Goal: Task Accomplishment & Management: Manage account settings

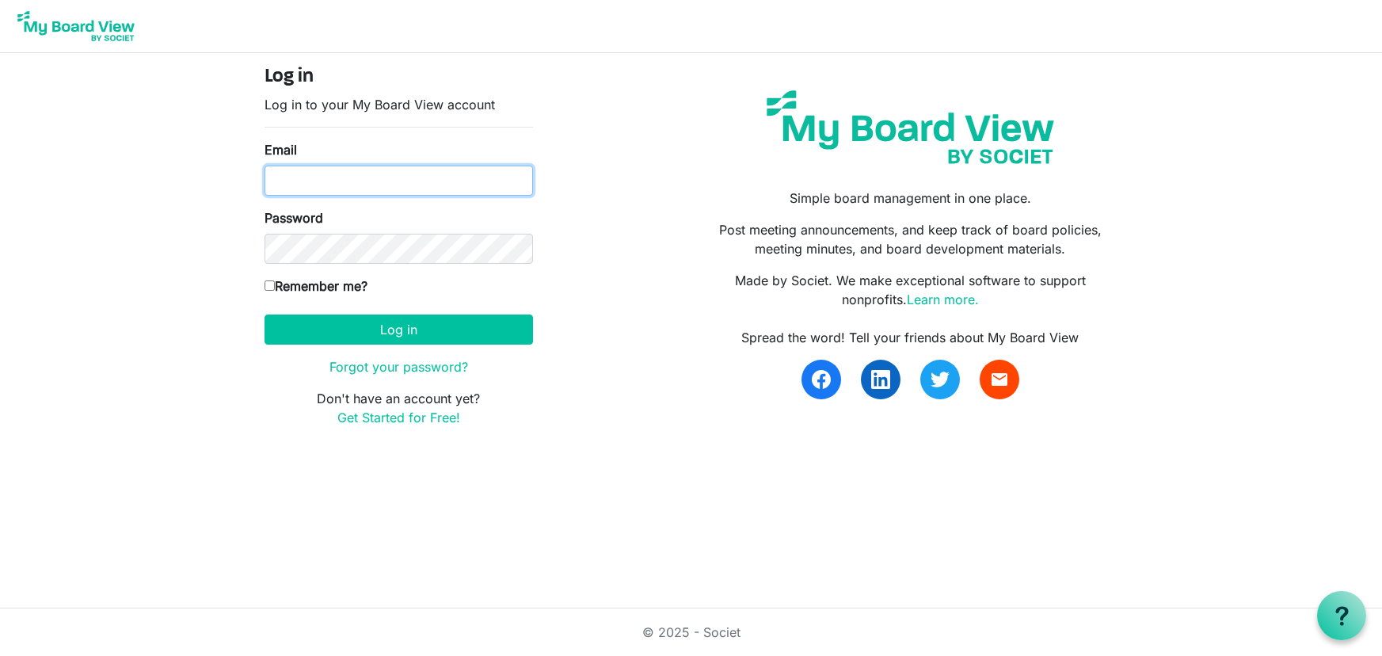
type input "[EMAIL_ADDRESS][DOMAIN_NAME]"
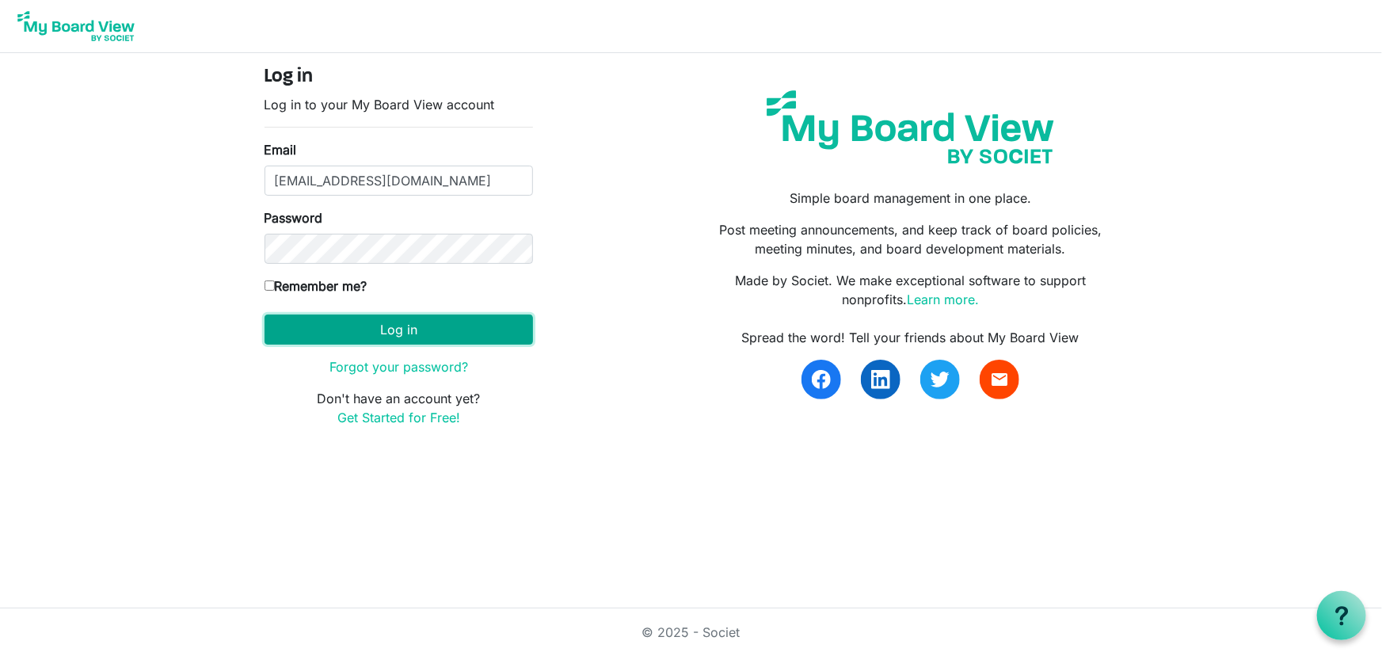
click at [386, 321] on button "Log in" at bounding box center [398, 329] width 268 height 30
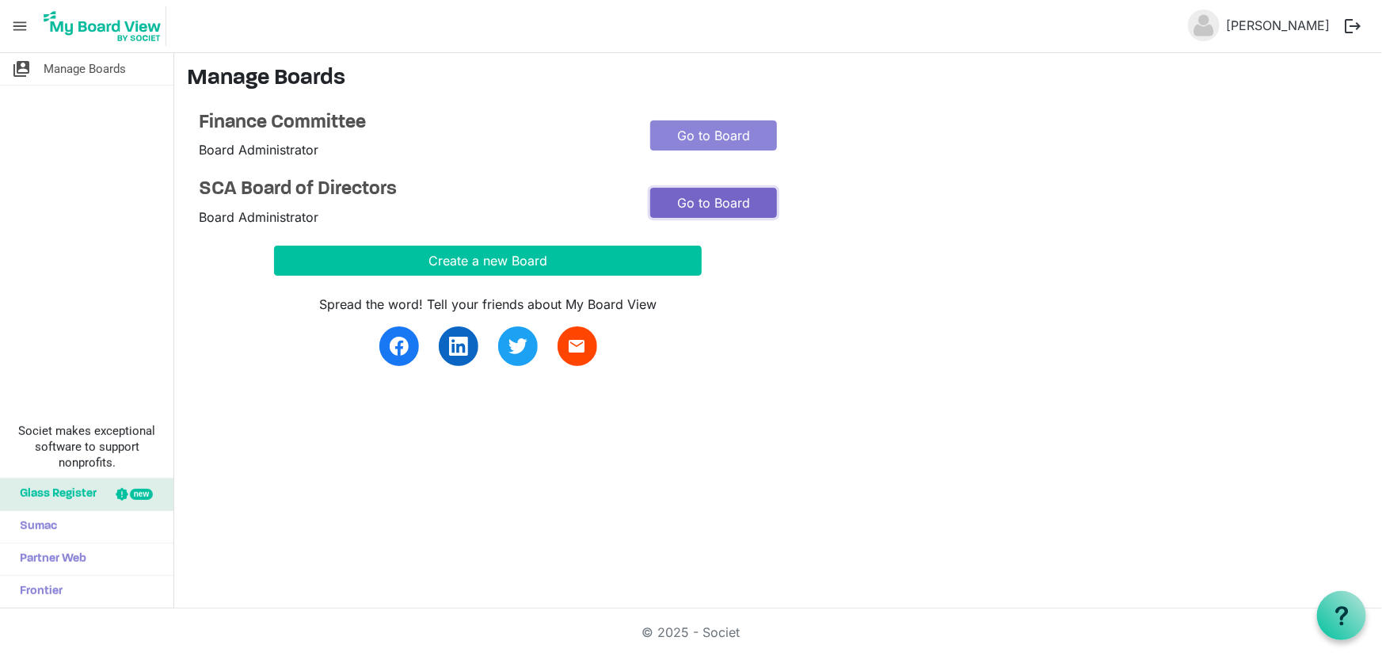
click at [732, 200] on link "Go to Board" at bounding box center [713, 203] width 127 height 30
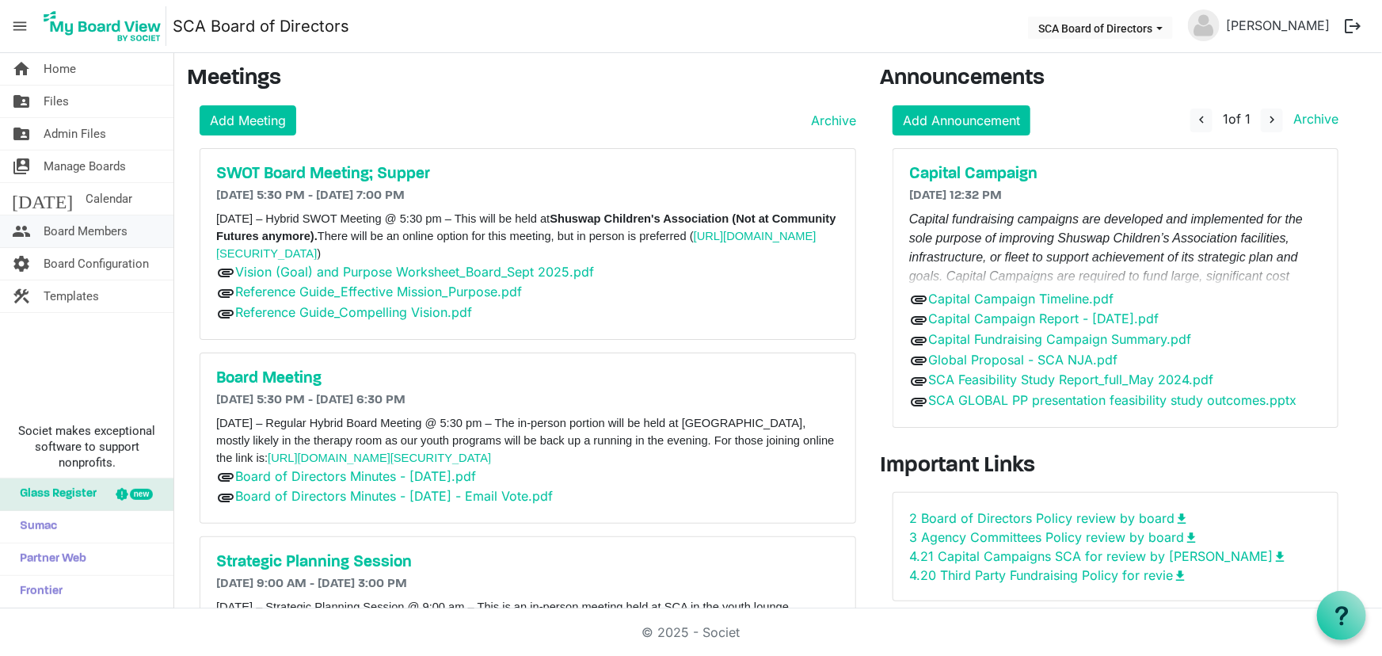
click at [93, 230] on span "Board Members" at bounding box center [86, 231] width 84 height 32
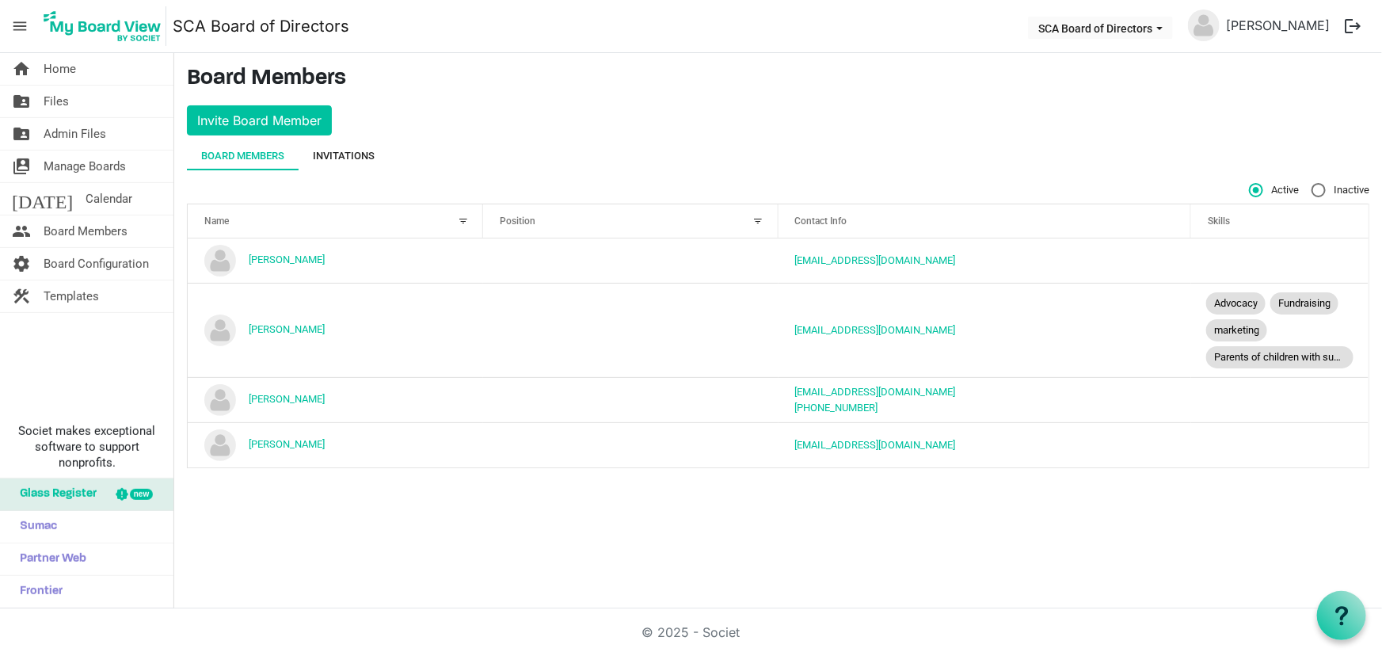
click at [363, 160] on div "Invitations" at bounding box center [344, 156] width 62 height 16
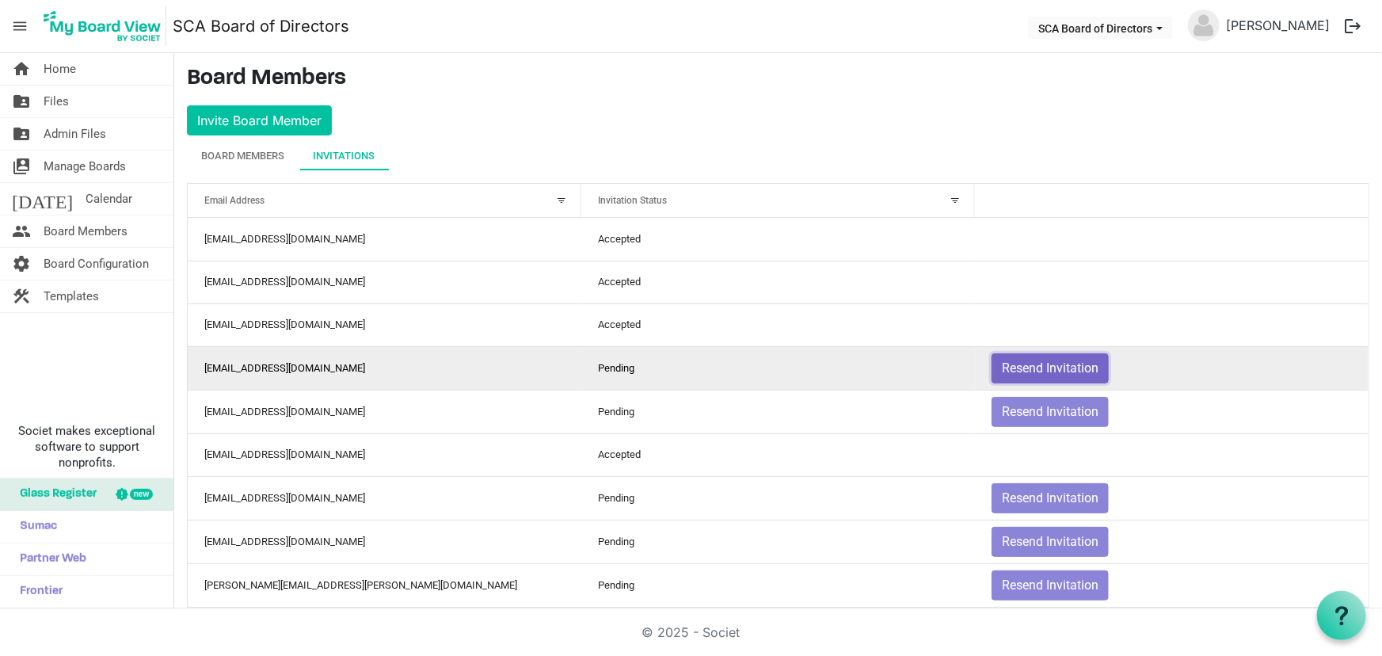
click at [1028, 363] on button "Resend Invitation" at bounding box center [1049, 368] width 117 height 30
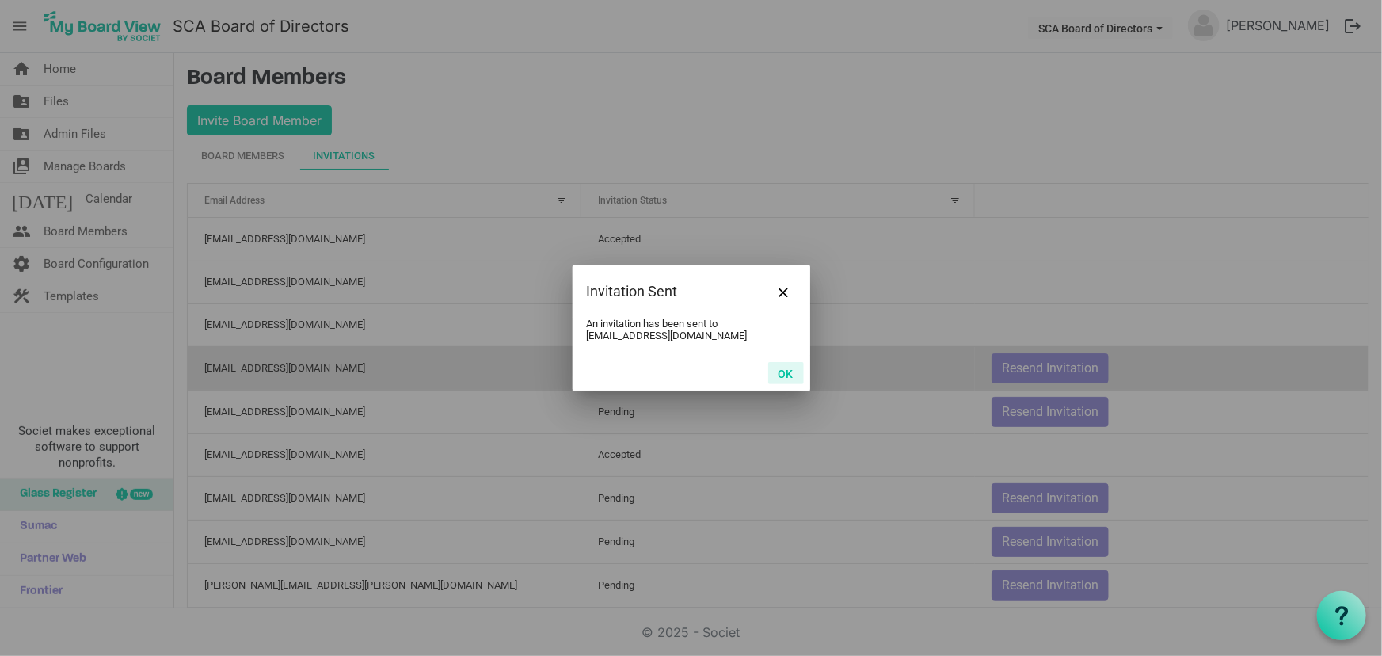
click at [785, 373] on button "OK" at bounding box center [786, 373] width 36 height 22
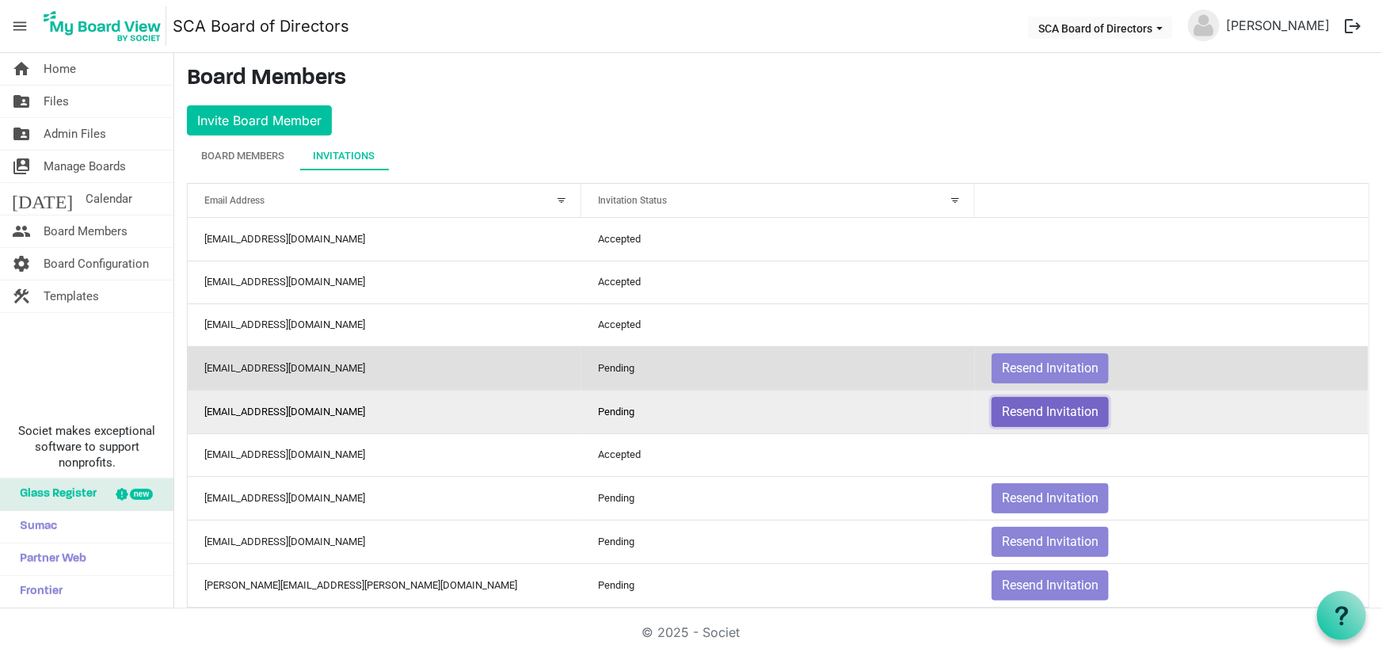
click at [1002, 409] on button "Resend Invitation" at bounding box center [1049, 412] width 117 height 30
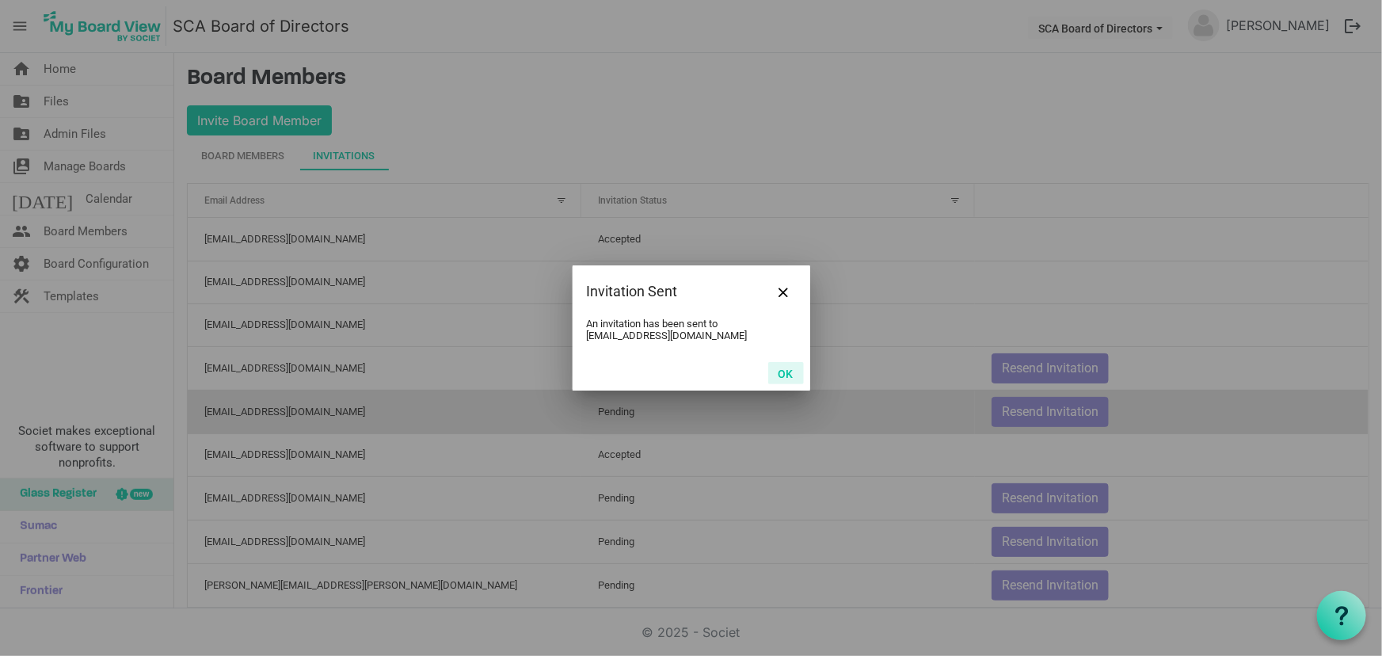
click at [787, 376] on button "OK" at bounding box center [786, 373] width 36 height 22
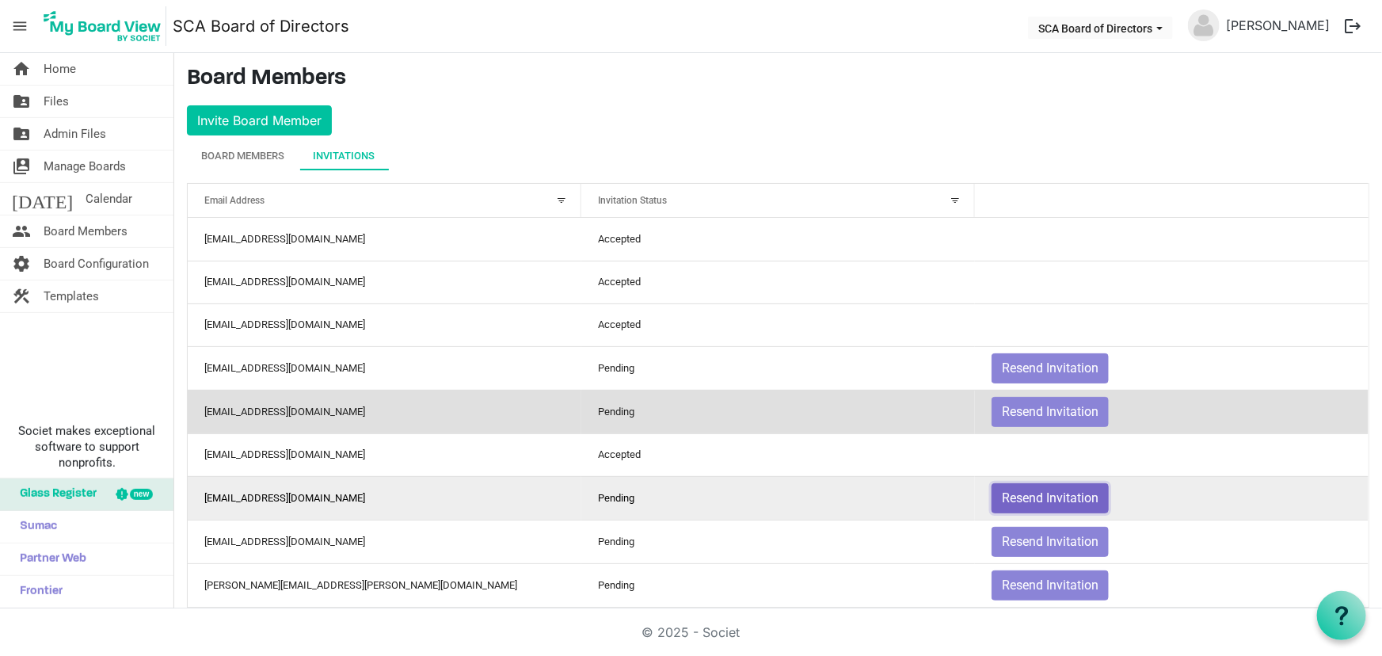
click at [1005, 492] on button "Resend Invitation" at bounding box center [1049, 498] width 117 height 30
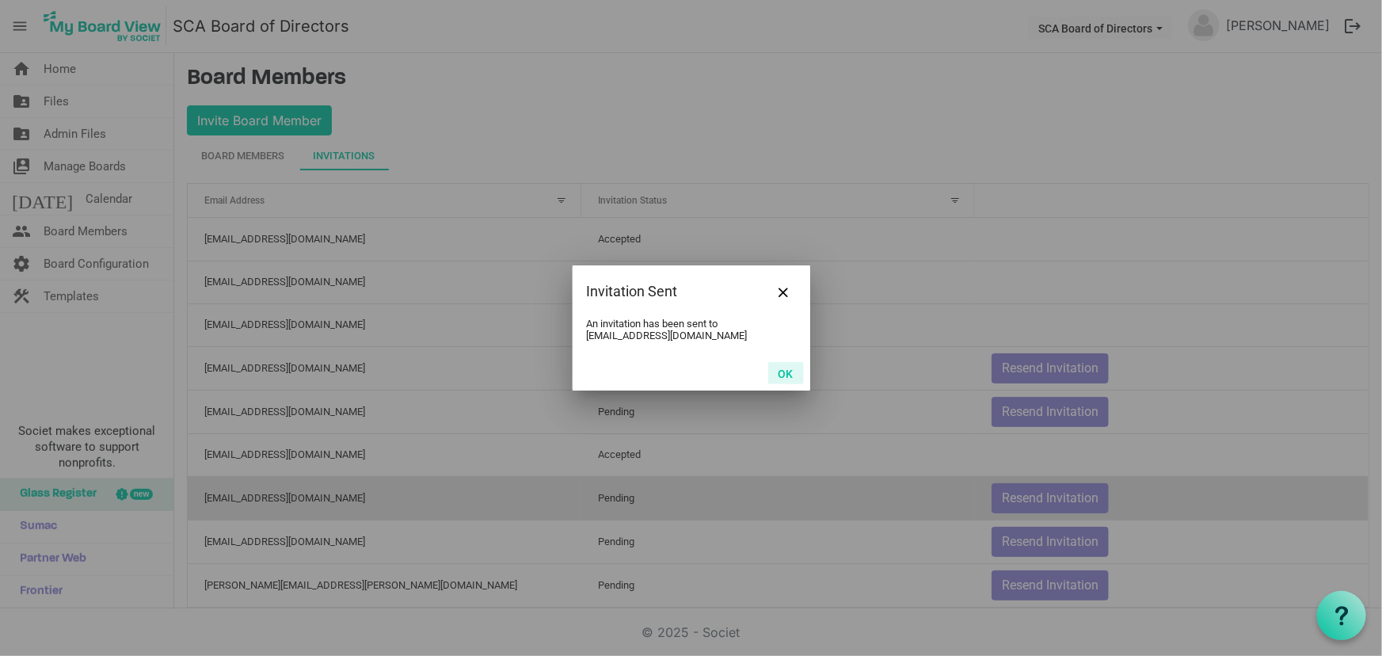
click at [780, 366] on button "OK" at bounding box center [786, 373] width 36 height 22
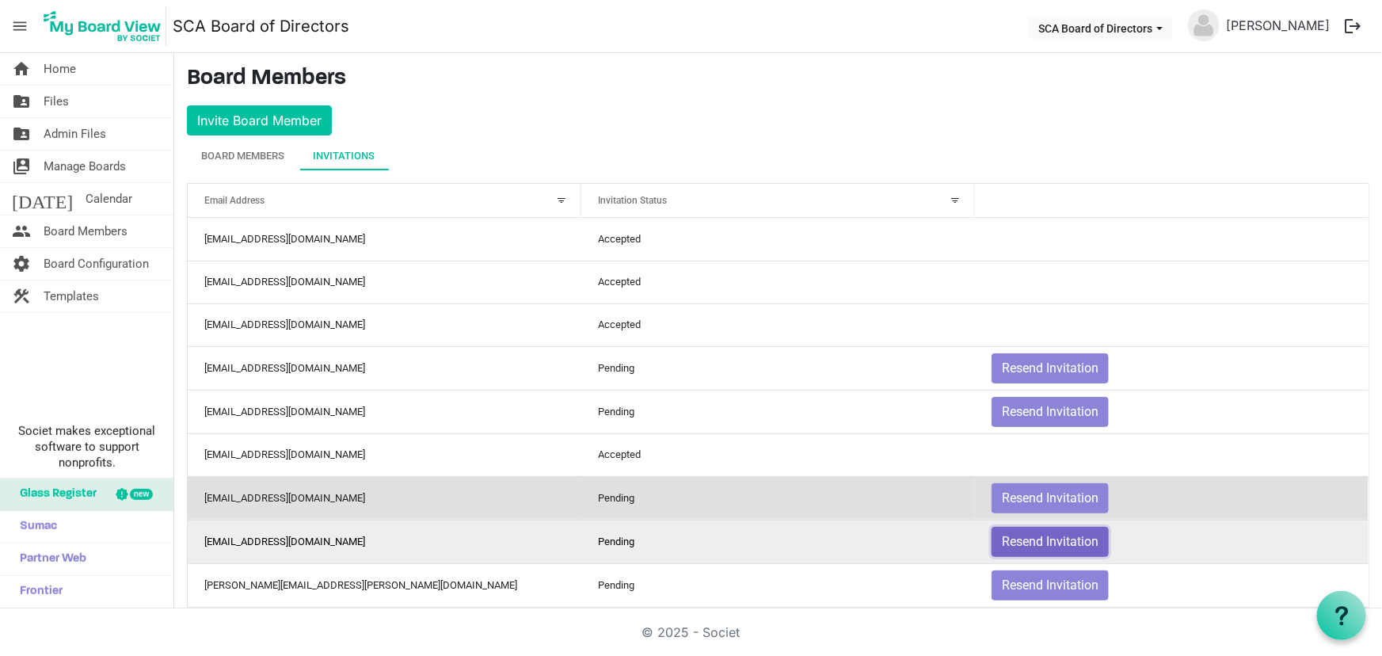
click at [997, 534] on button "Resend Invitation" at bounding box center [1049, 542] width 117 height 30
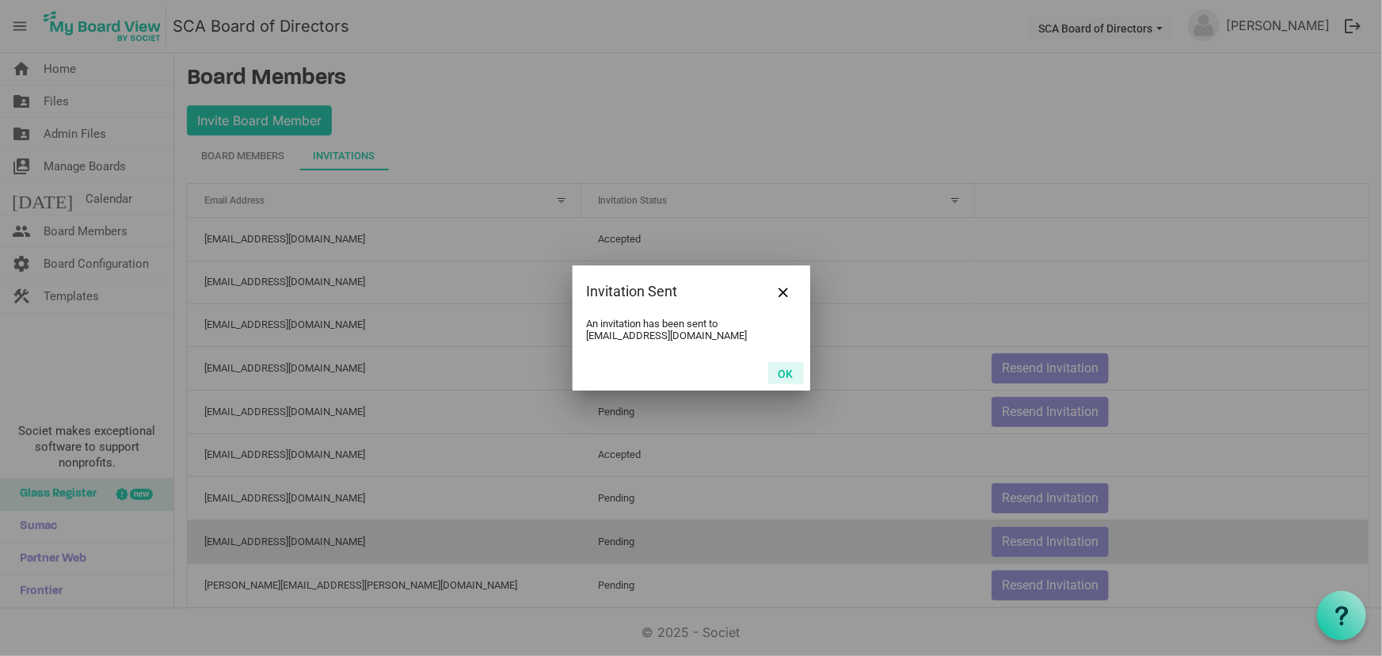
click at [789, 379] on button "OK" at bounding box center [786, 373] width 36 height 22
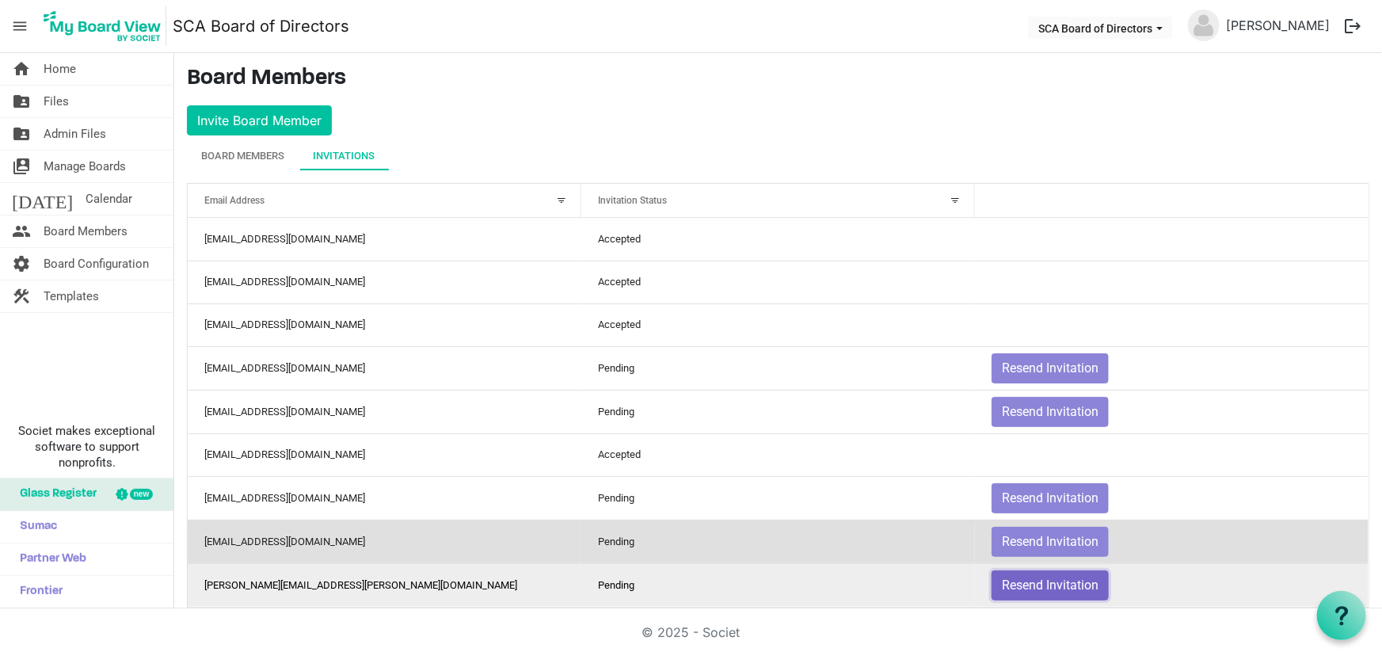
click at [1026, 579] on button "Resend Invitation" at bounding box center [1049, 585] width 117 height 30
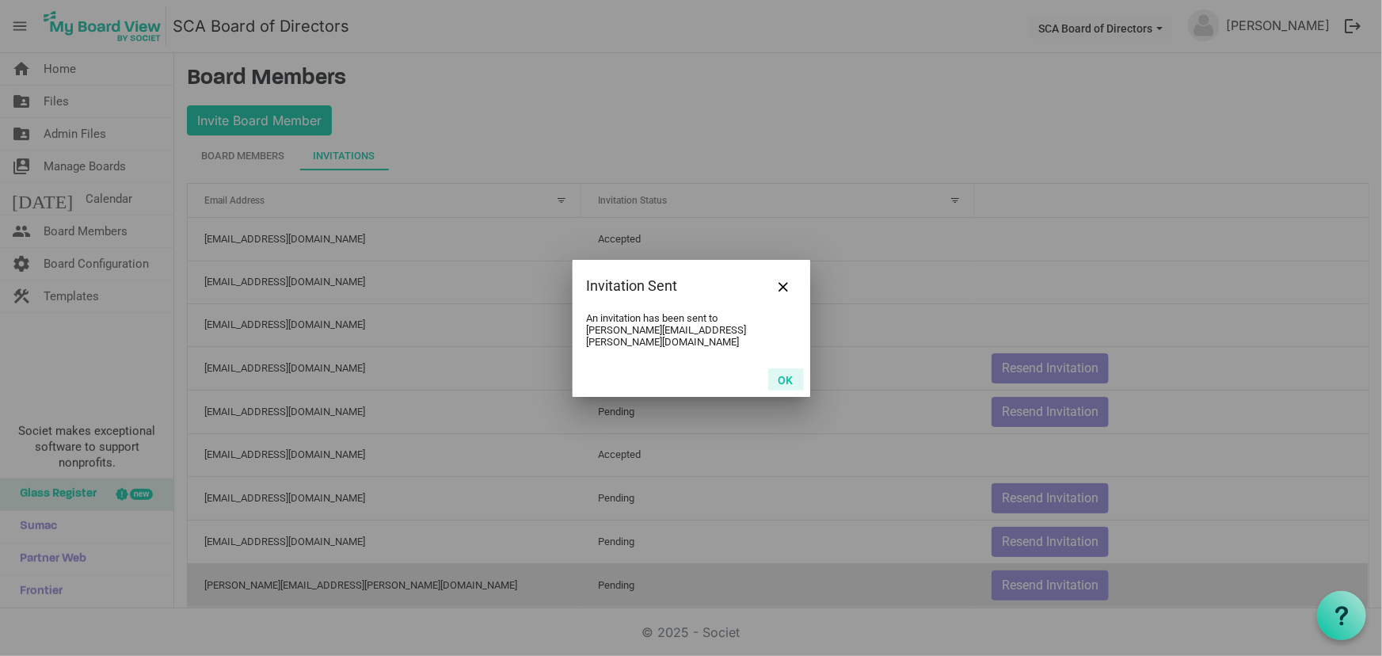
click at [788, 377] on button "OK" at bounding box center [786, 379] width 36 height 22
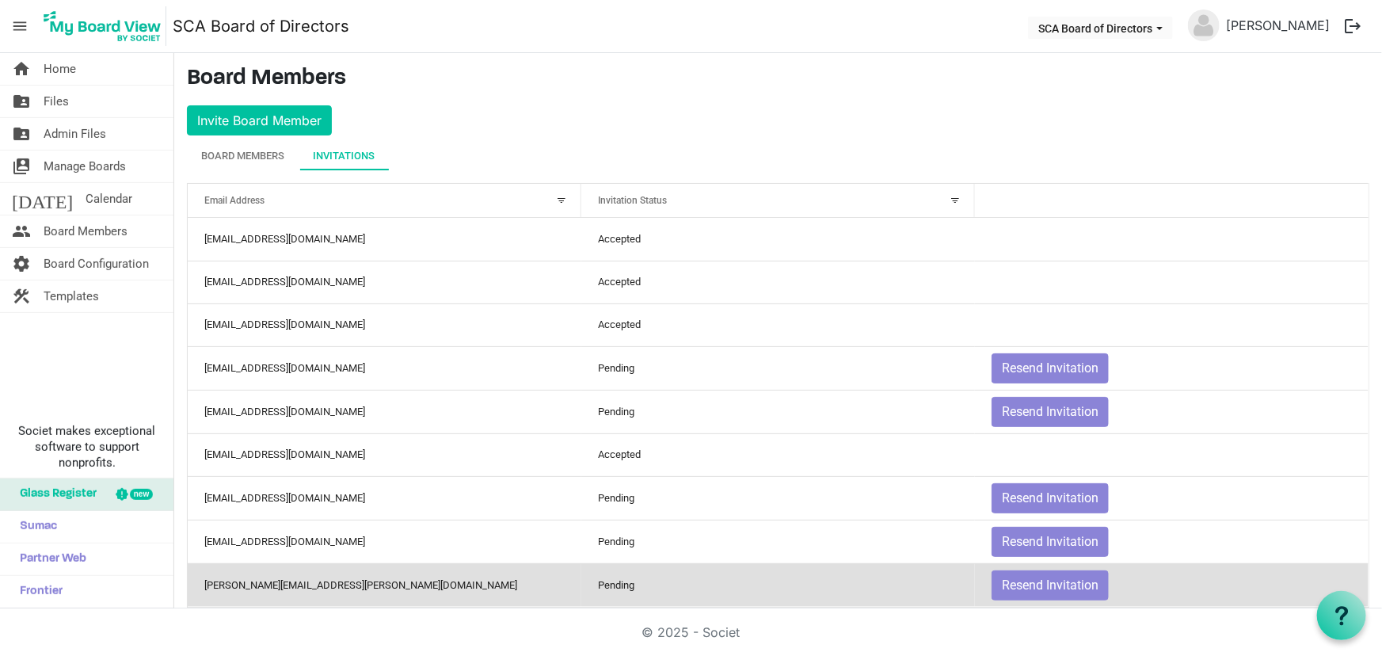
click at [1219, 23] on img at bounding box center [1204, 26] width 32 height 32
click at [1298, 29] on link "[PERSON_NAME]" at bounding box center [1277, 26] width 116 height 32
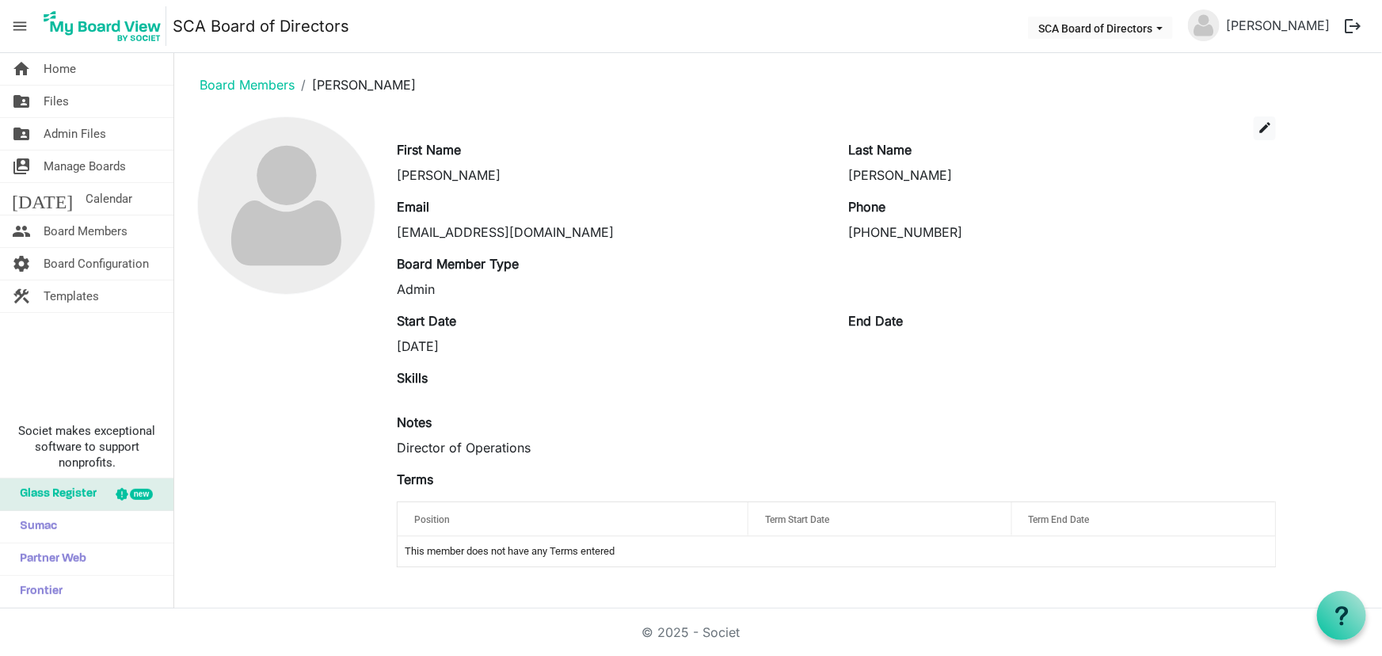
click at [1353, 23] on button "logout" at bounding box center [1352, 26] width 33 height 33
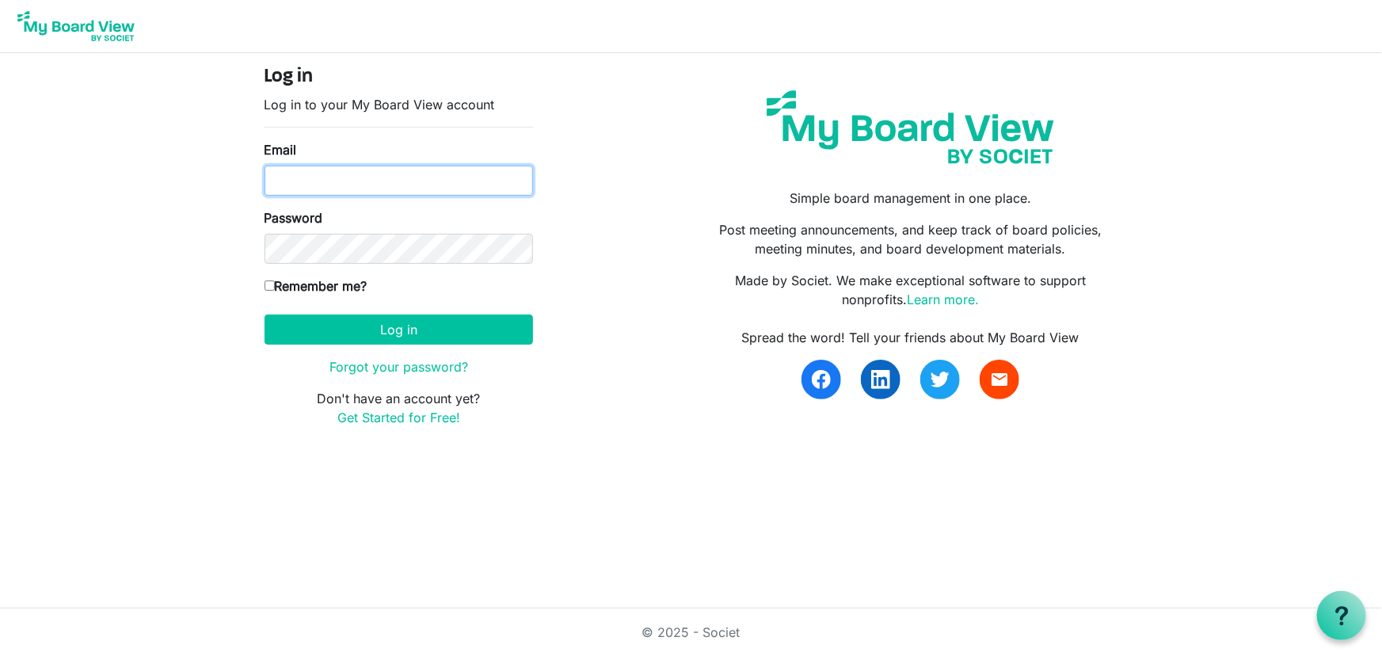
type input "[EMAIL_ADDRESS][DOMAIN_NAME]"
drag, startPoint x: 321, startPoint y: 0, endPoint x: 655, endPoint y: 270, distance: 428.9
click at [655, 270] on div "Log in Log in to your My Board View account Email [EMAIL_ADDRESS][DOMAIN_NAME] …" at bounding box center [691, 253] width 877 height 374
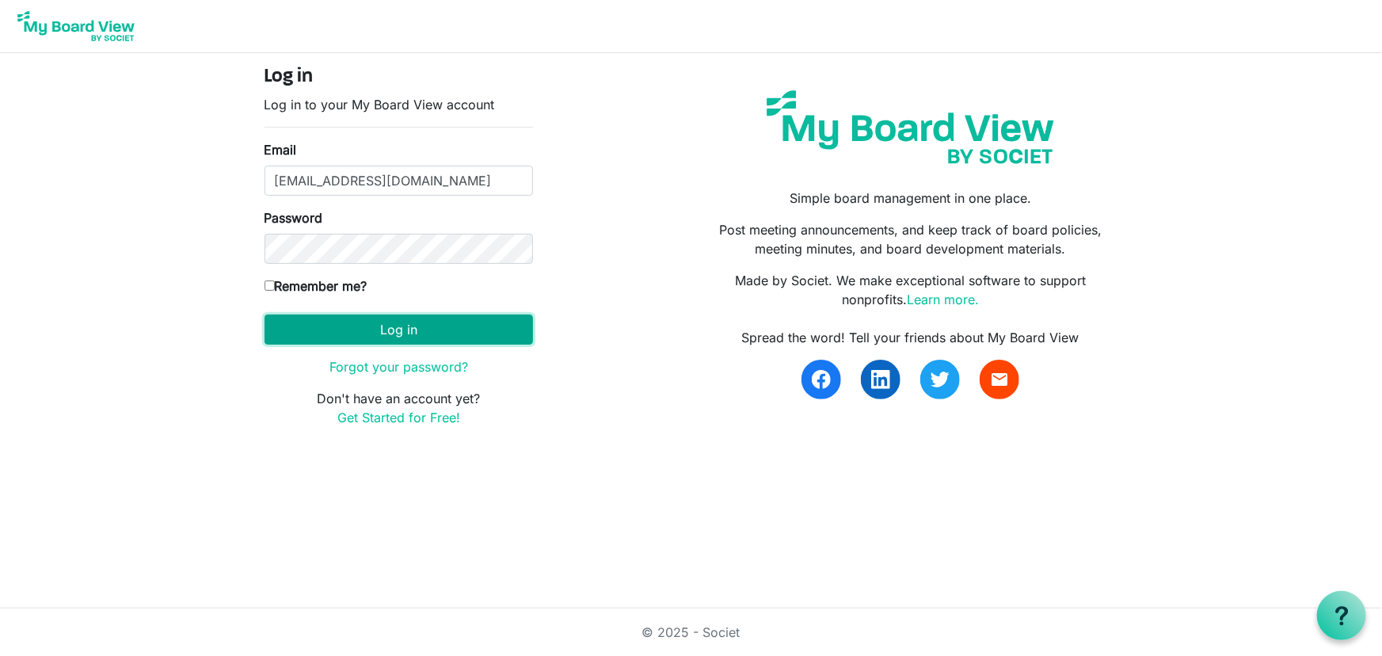
click at [387, 329] on button "Log in" at bounding box center [398, 329] width 268 height 30
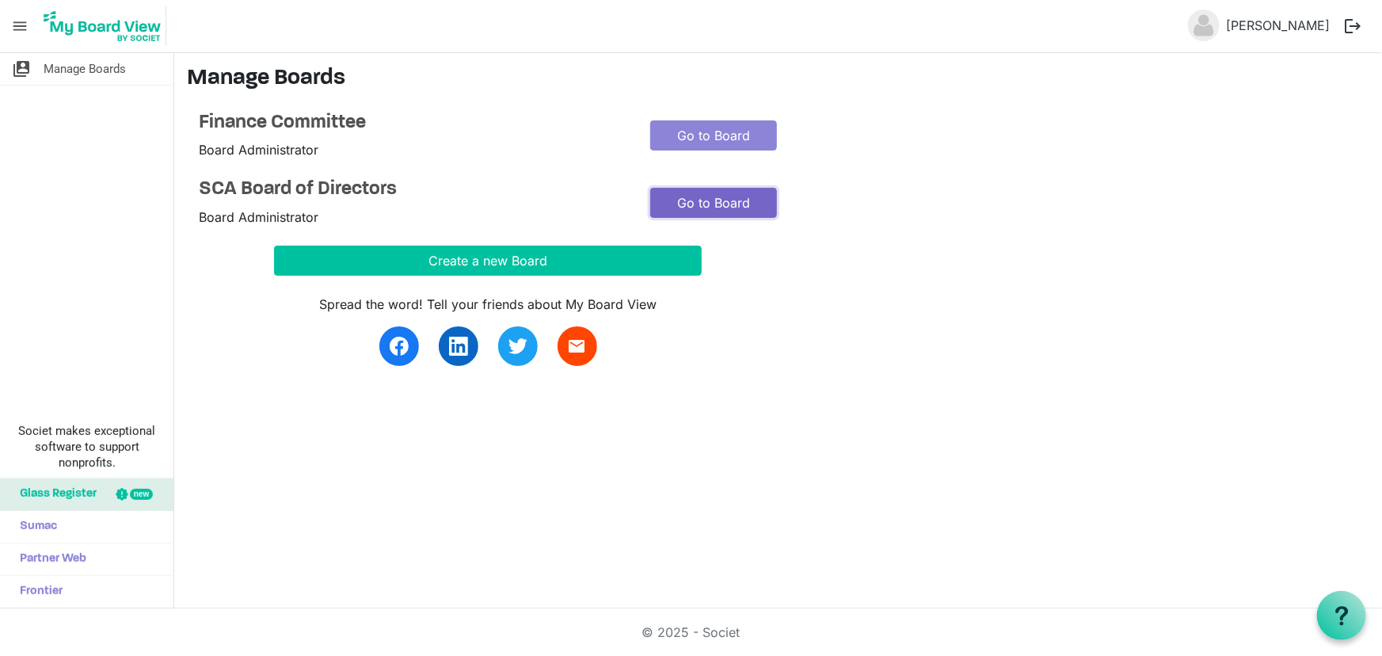
click at [705, 198] on link "Go to Board" at bounding box center [713, 203] width 127 height 30
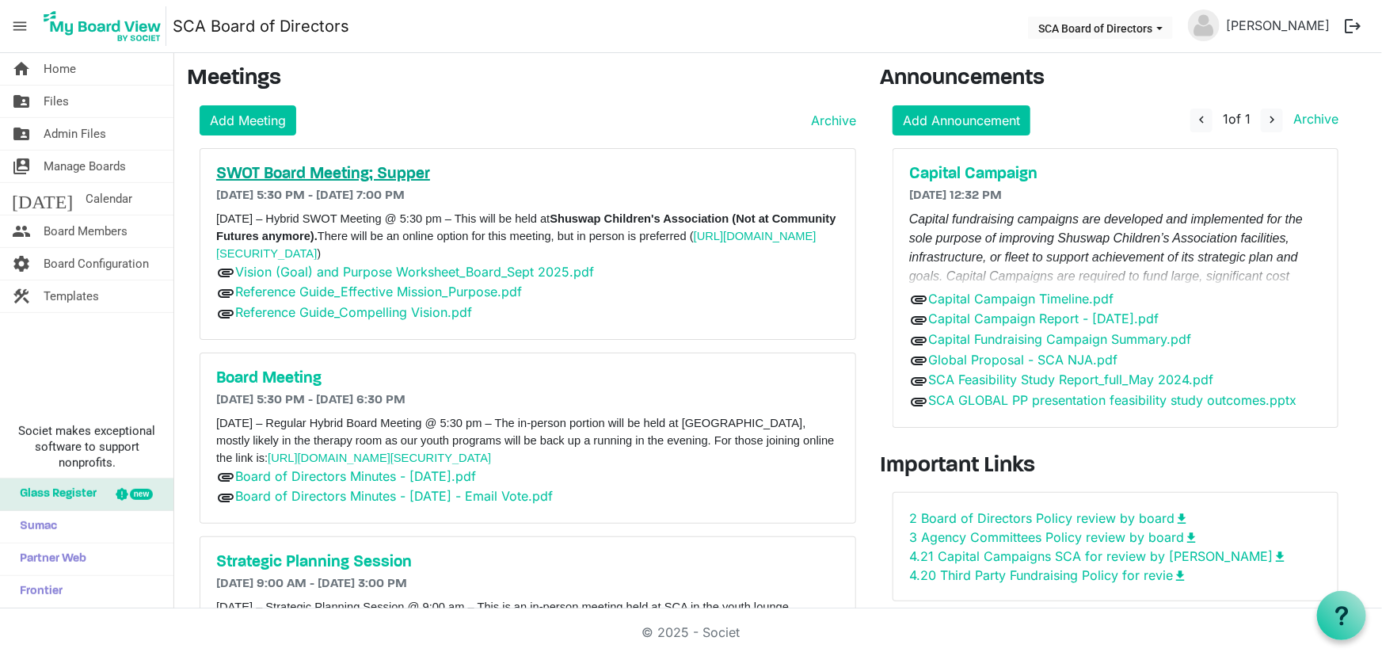
click at [378, 173] on h5 "SWOT Board Meeting; Supper" at bounding box center [527, 174] width 623 height 19
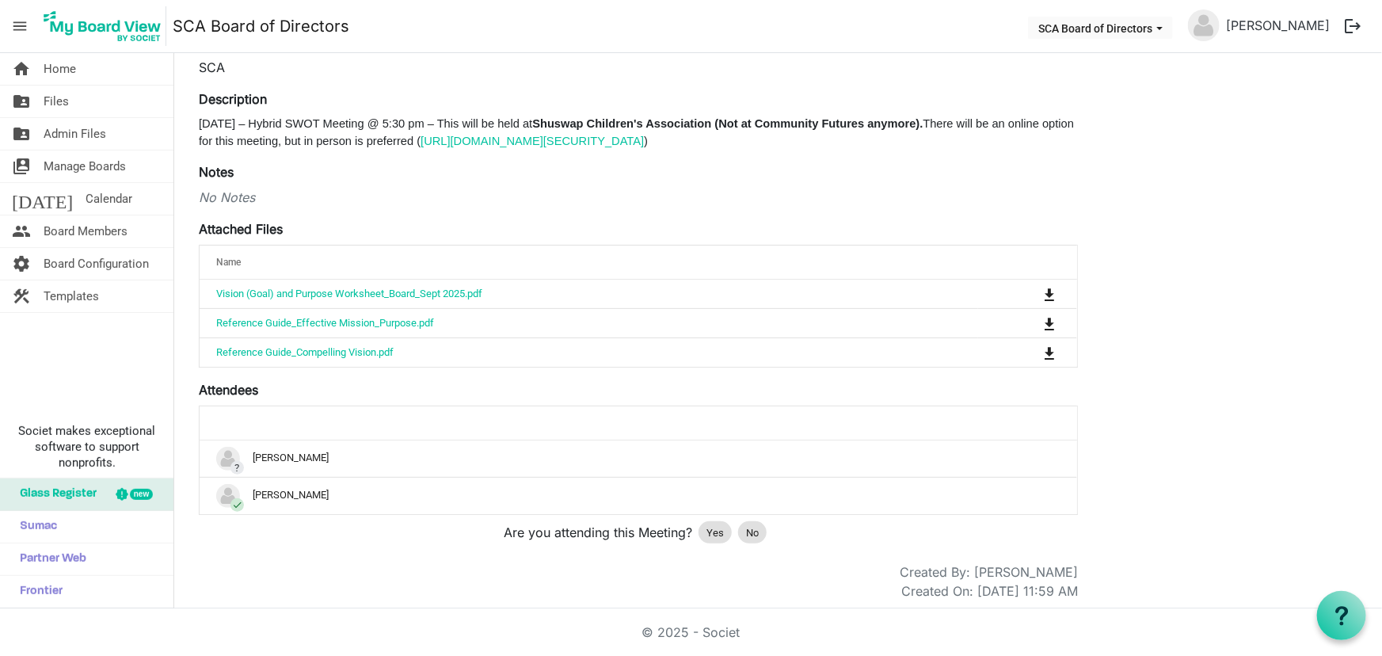
scroll to position [175, 0]
click at [706, 523] on span "Yes" at bounding box center [714, 531] width 17 height 16
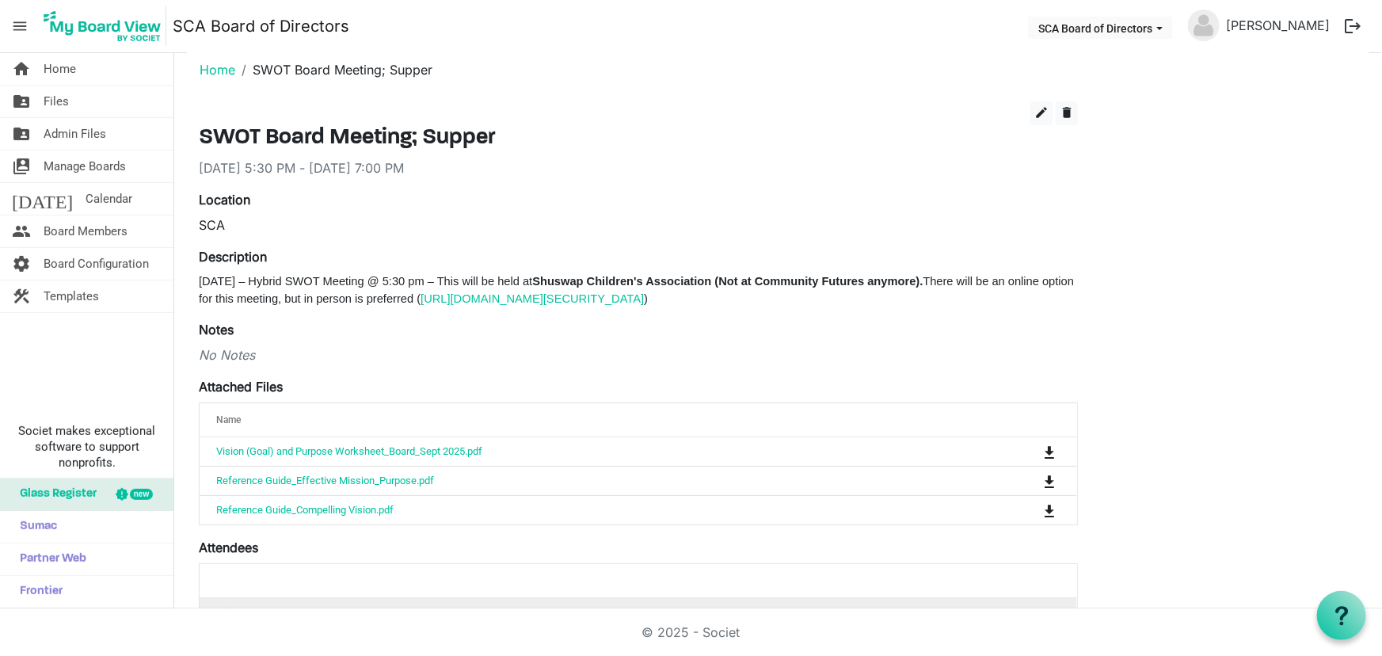
scroll to position [0, 0]
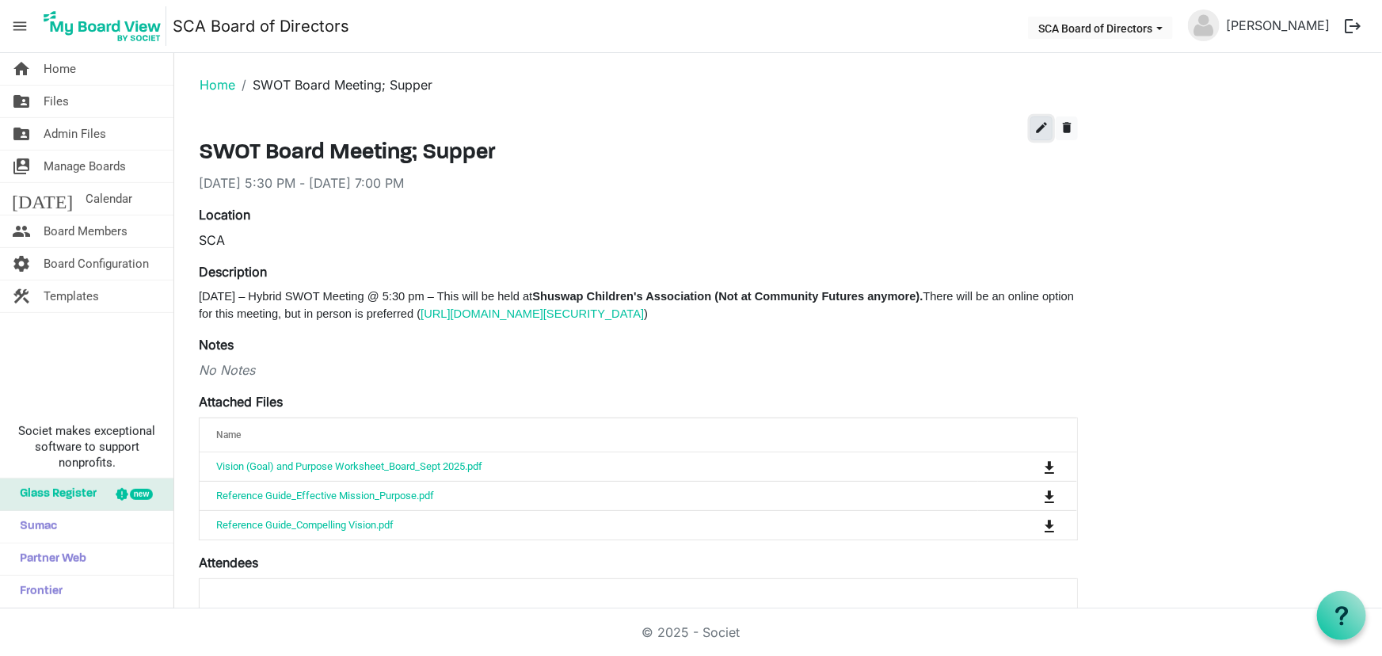
click at [1040, 125] on span "edit" at bounding box center [1041, 127] width 14 height 14
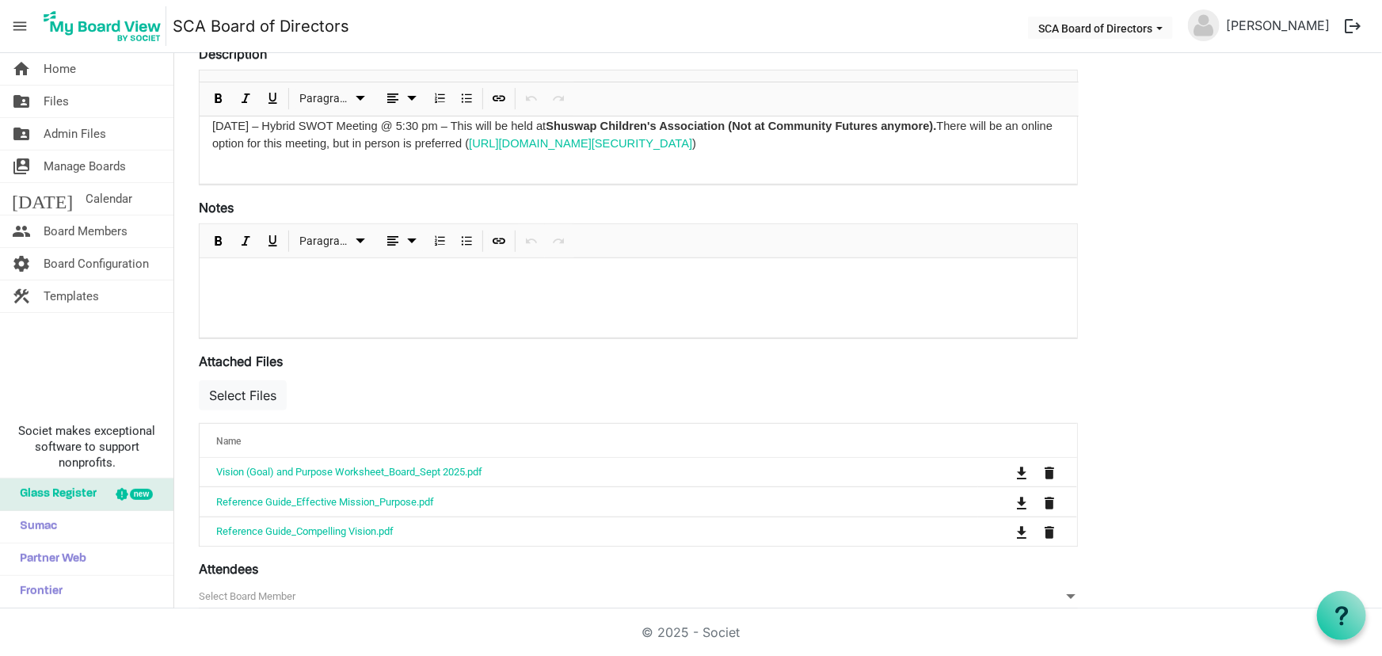
scroll to position [359, 0]
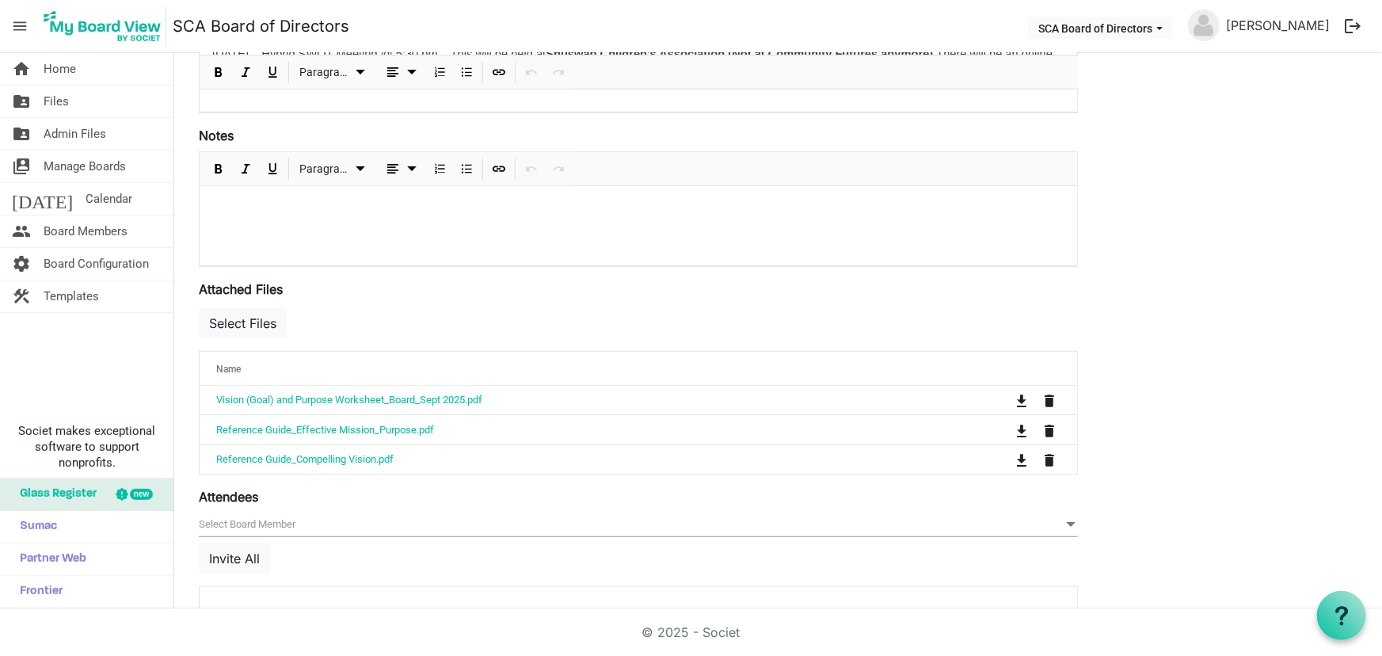
click at [244, 208] on p at bounding box center [638, 207] width 852 height 17
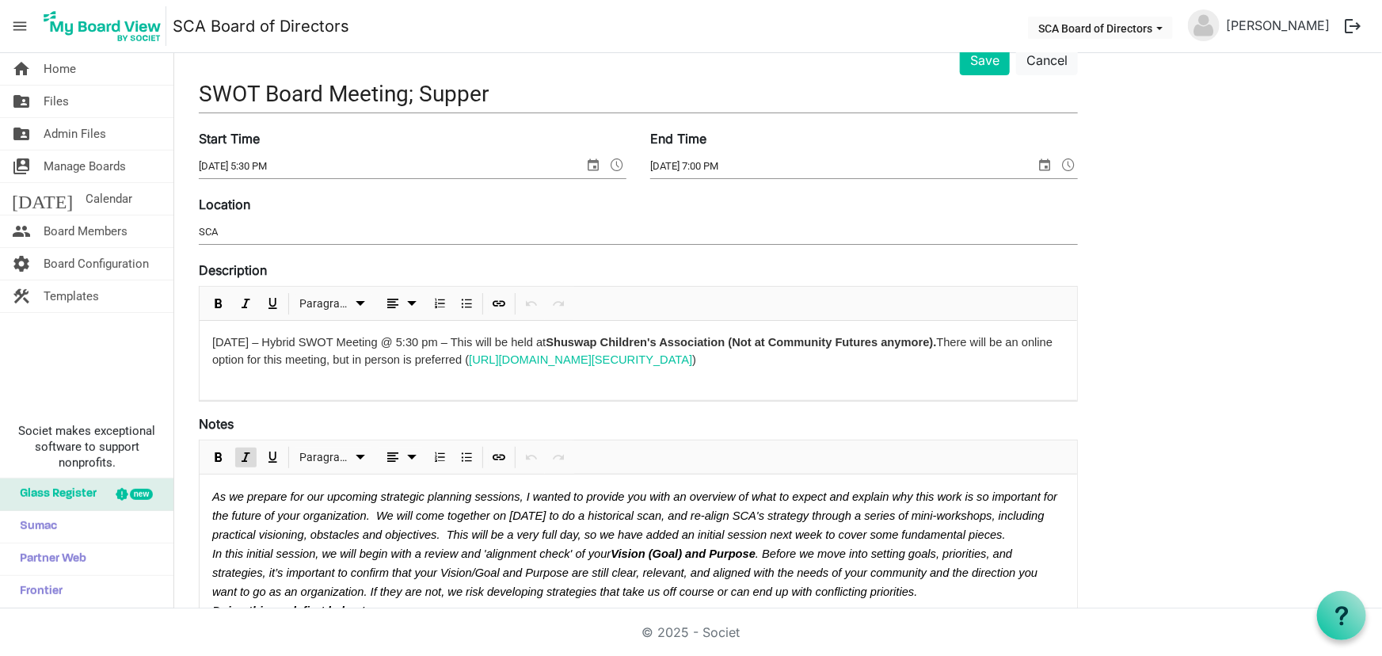
scroll to position [0, 0]
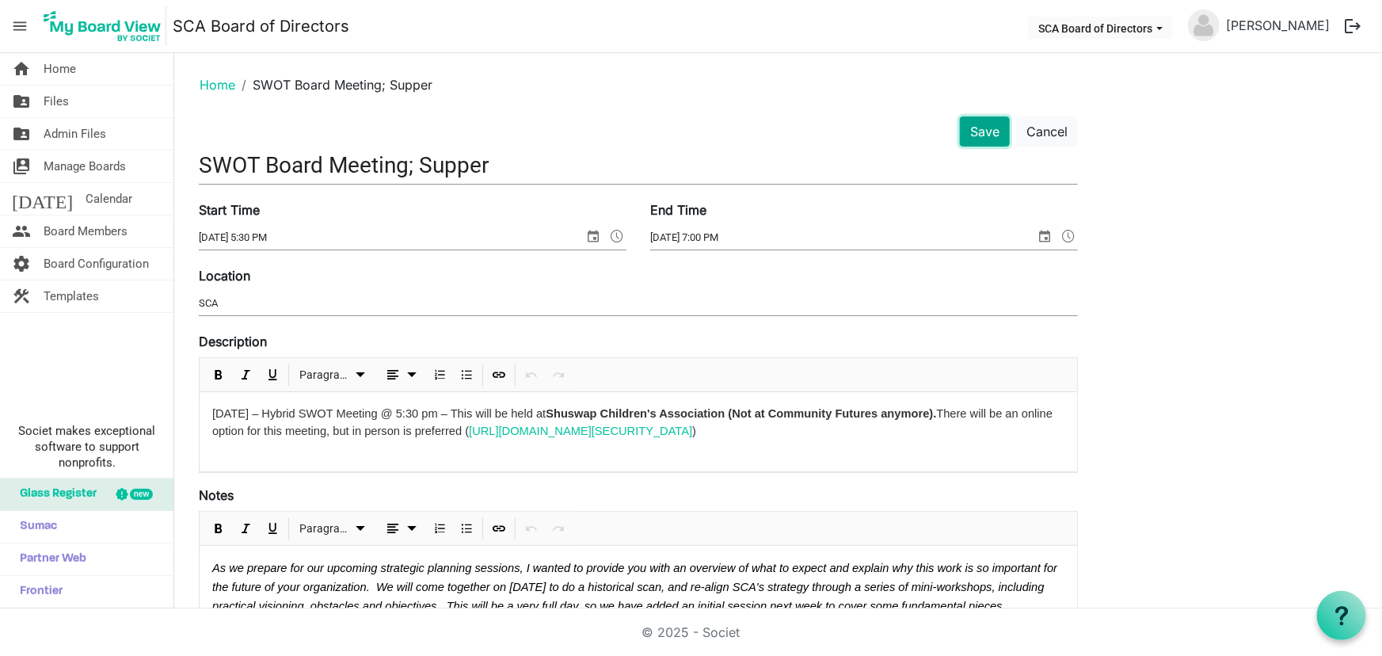
click at [979, 135] on button "Save" at bounding box center [985, 131] width 50 height 30
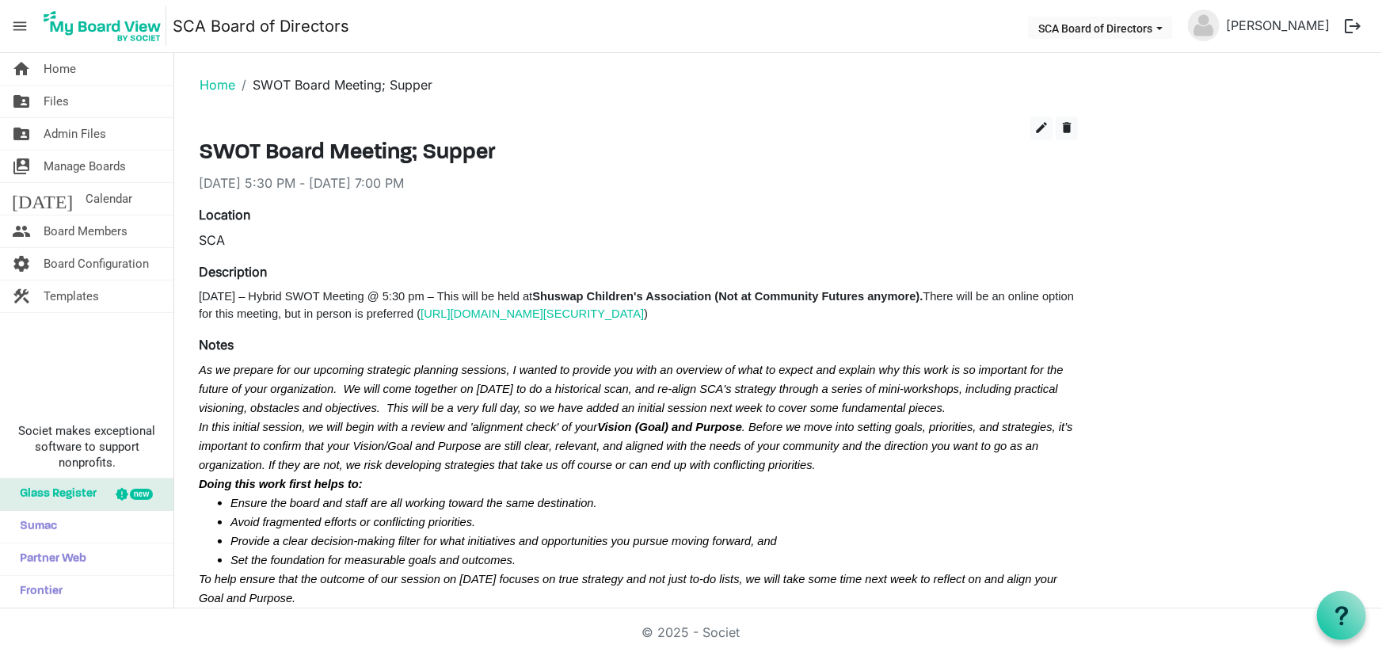
drag, startPoint x: 215, startPoint y: 81, endPoint x: 256, endPoint y: 97, distance: 44.4
click at [215, 81] on link "Home" at bounding box center [218, 85] width 36 height 16
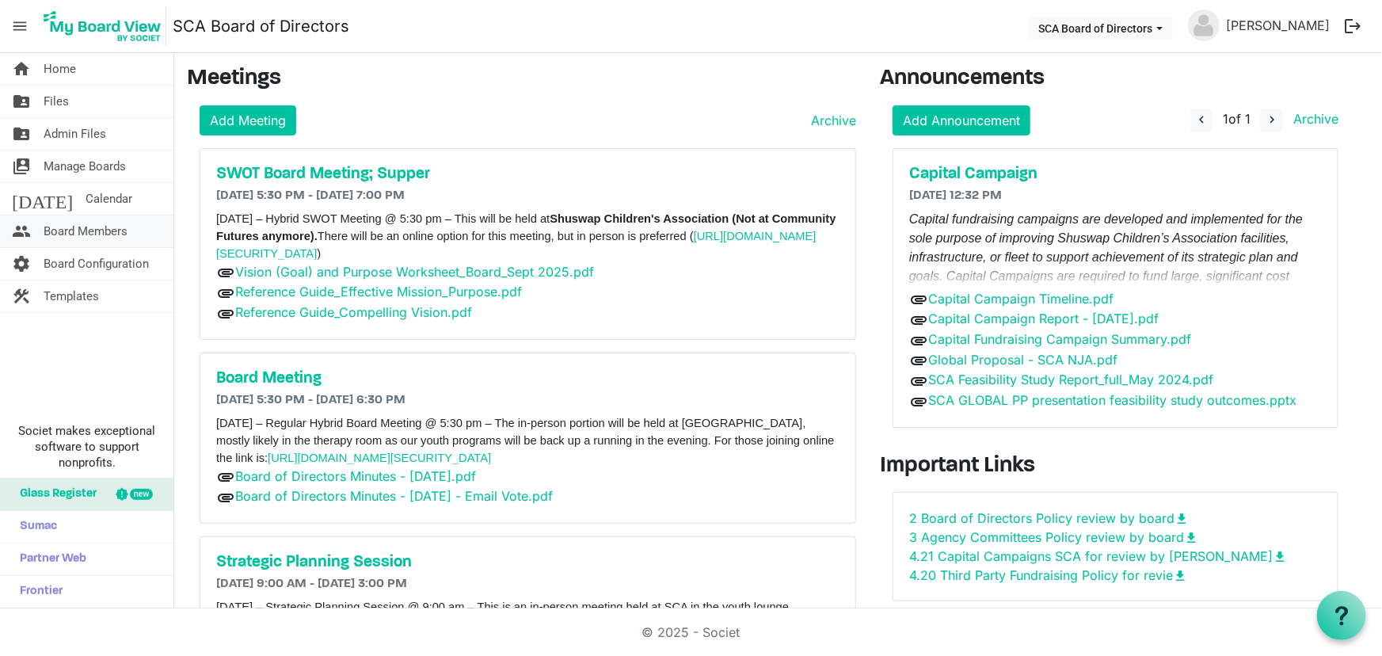
click at [74, 230] on span "Board Members" at bounding box center [86, 231] width 84 height 32
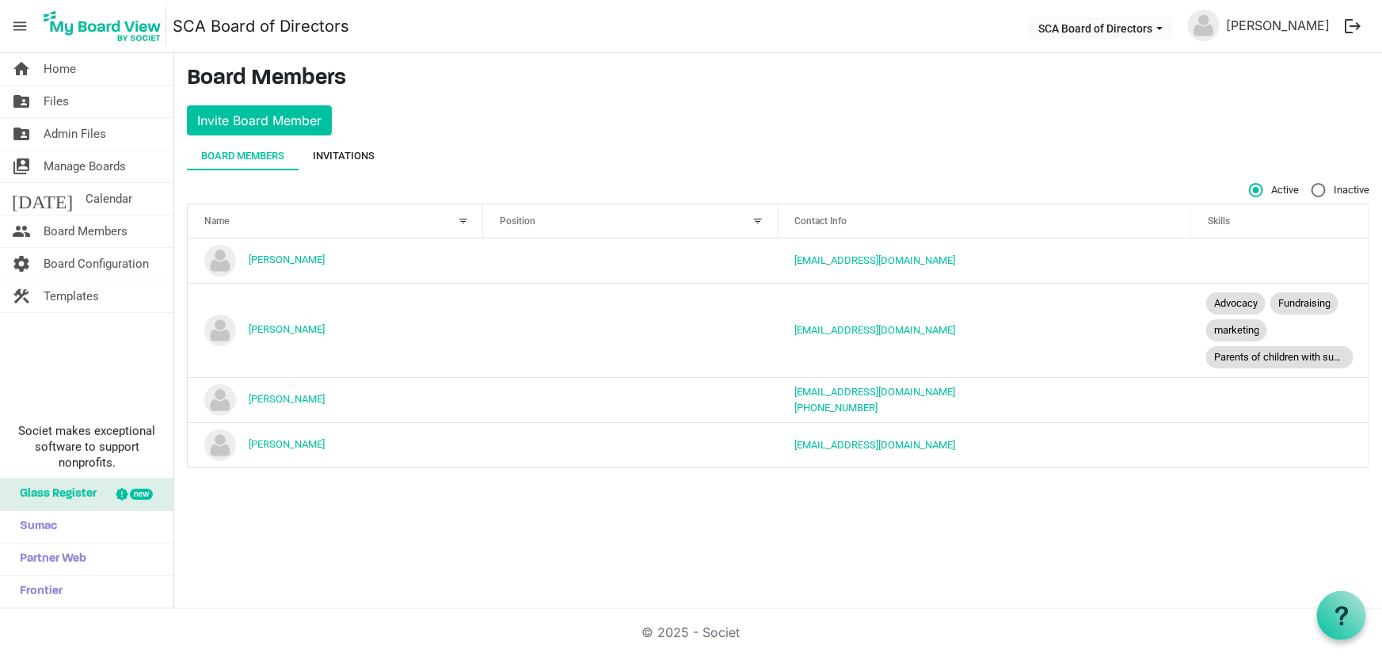
click at [343, 158] on div "Invitations" at bounding box center [344, 156] width 62 height 16
